Goal: Participate in discussion: Engage in conversation with other users on a specific topic

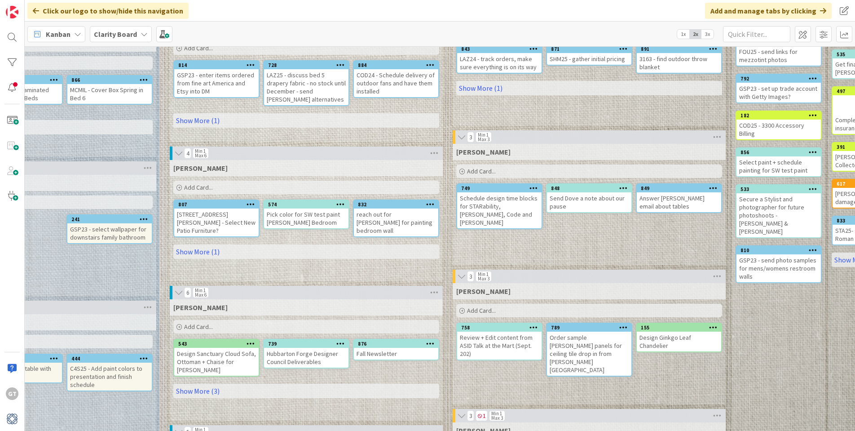
scroll to position [238, 331]
click at [235, 244] on link "Show More (1)" at bounding box center [307, 251] width 266 height 14
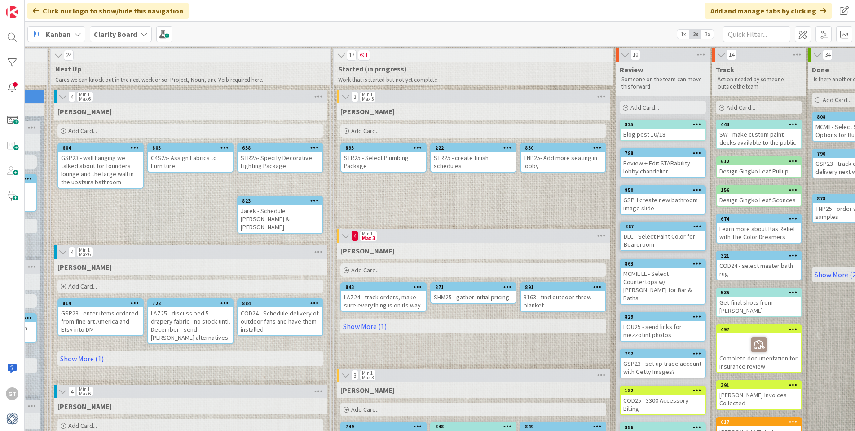
scroll to position [2, 447]
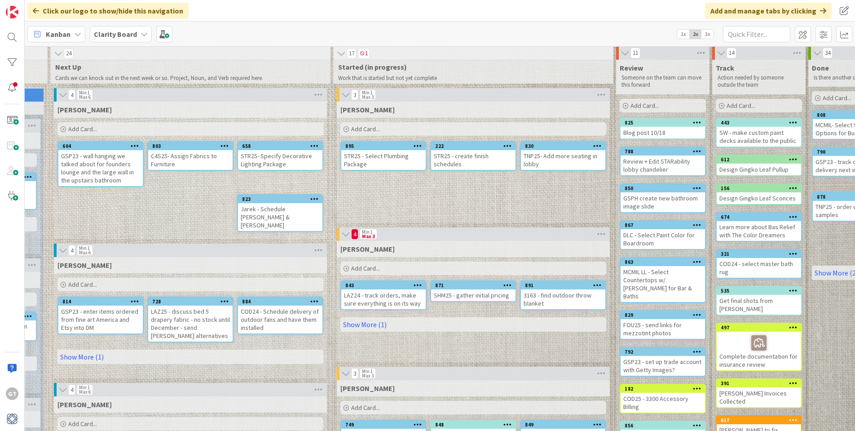
click at [665, 234] on div "DLC - Select Paint Color for Boardroom" at bounding box center [662, 239] width 84 height 20
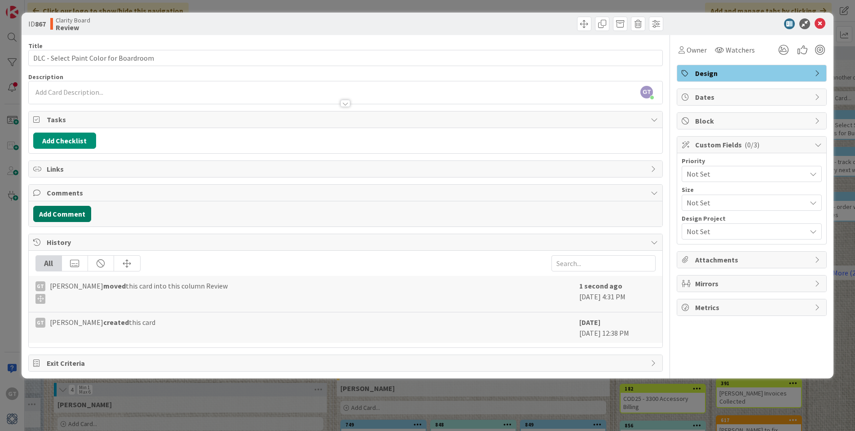
click at [73, 211] on button "Add Comment" at bounding box center [62, 214] width 58 height 16
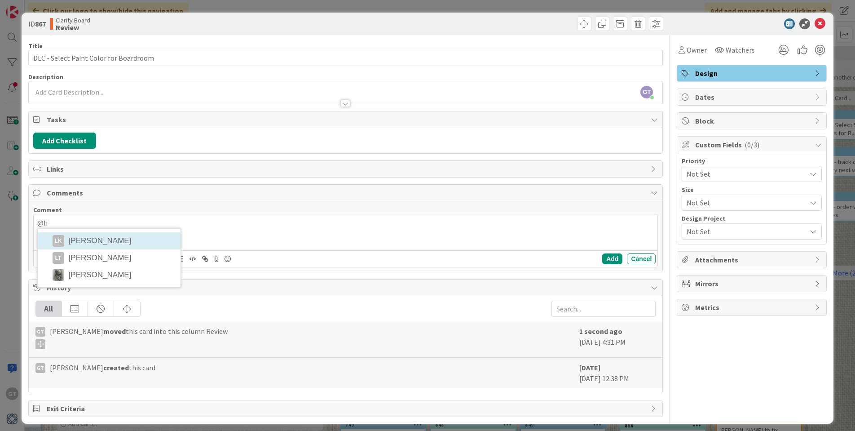
click at [125, 240] on div "@[PERSON_NAME] [PERSON_NAME] LT [PERSON_NAME] [PERSON_NAME]" at bounding box center [346, 232] width 624 height 36
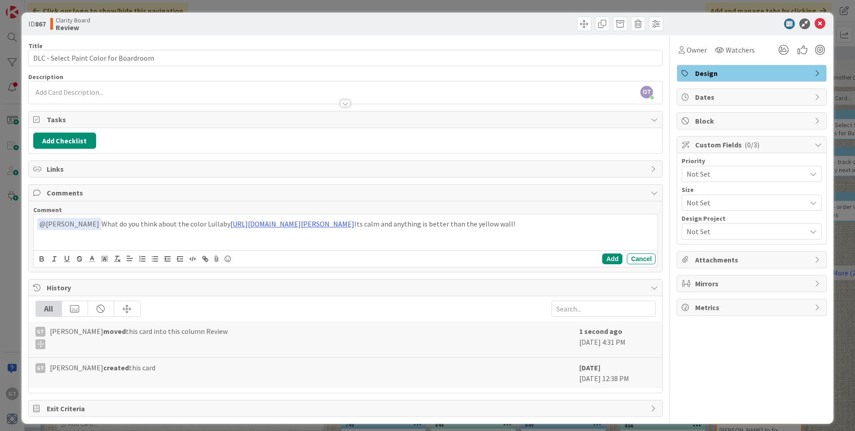
click at [805, 259] on span "Attachments" at bounding box center [752, 259] width 115 height 11
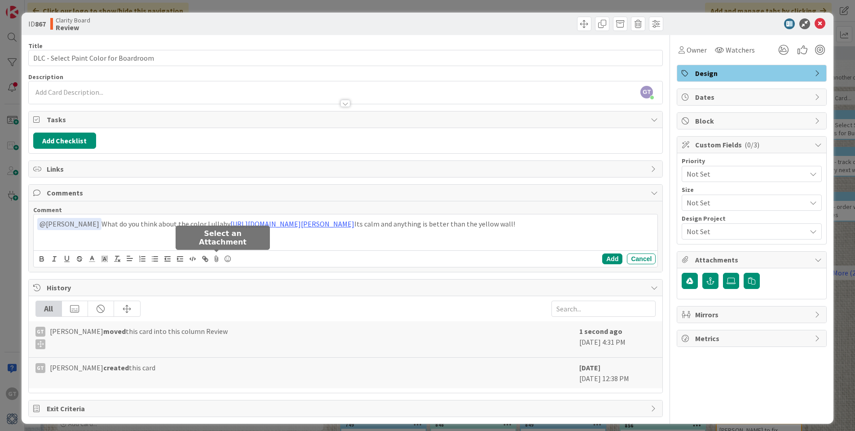
click at [219, 258] on icon at bounding box center [216, 258] width 11 height 13
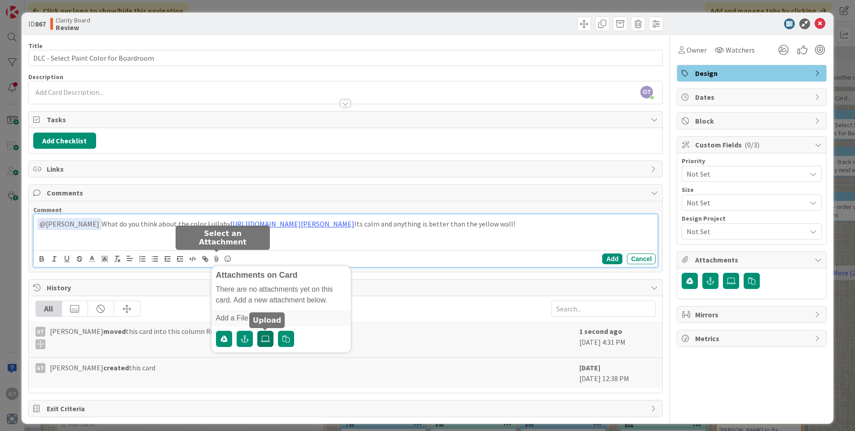
click at [264, 338] on icon at bounding box center [265, 338] width 9 height 7
click at [257, 330] on input "file" at bounding box center [257, 330] width 0 height 0
click at [264, 338] on icon at bounding box center [265, 338] width 9 height 7
click at [257, 330] on input "file" at bounding box center [257, 330] width 0 height 0
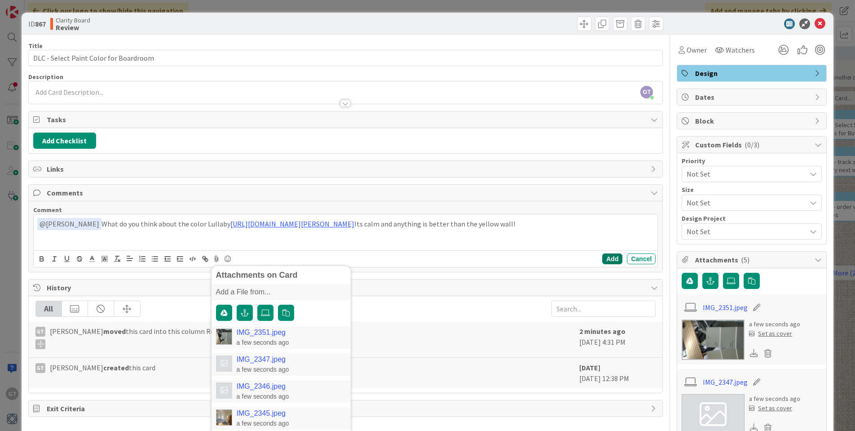
click at [613, 258] on button "Add" at bounding box center [612, 258] width 20 height 11
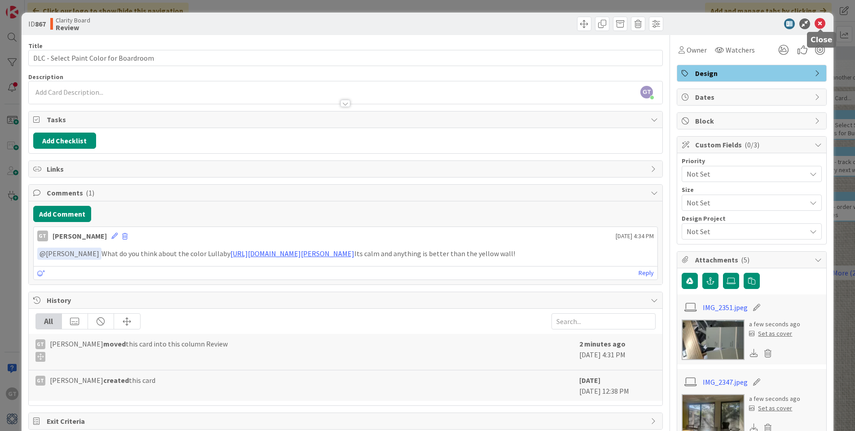
click at [820, 23] on icon at bounding box center [819, 23] width 11 height 11
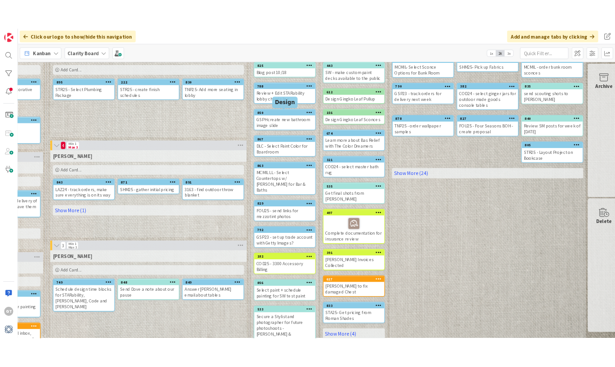
scroll to position [74, 708]
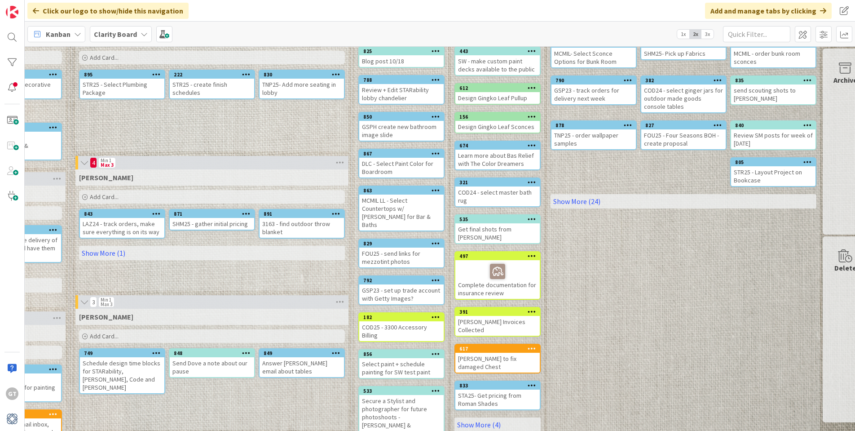
click at [409, 209] on div "MCMIL LL - Select Countertops w/ [PERSON_NAME] for Bar & Baths" at bounding box center [401, 212] width 84 height 36
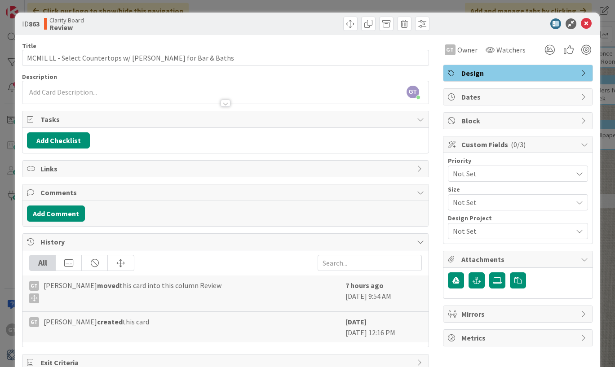
click at [585, 26] on icon at bounding box center [586, 23] width 11 height 11
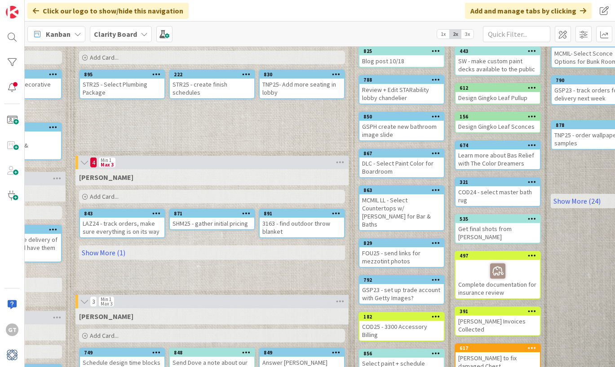
click at [127, 33] on b "Clarity Board" at bounding box center [115, 34] width 43 height 9
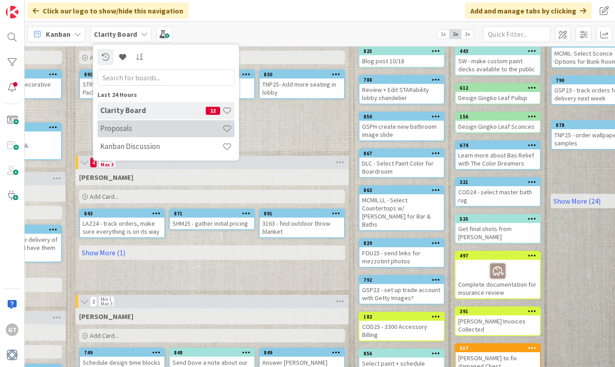
click at [143, 130] on h4 "Proposals" at bounding box center [161, 128] width 122 height 9
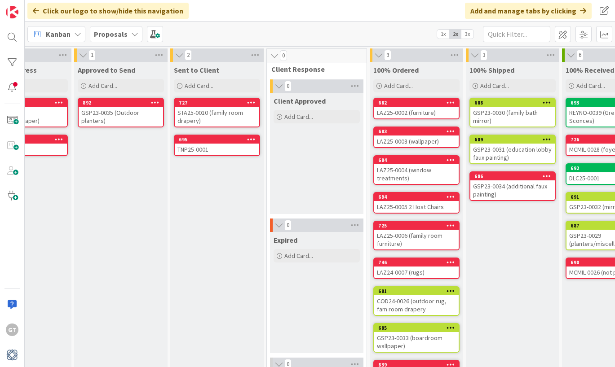
scroll to position [0, 531]
